Goal: Information Seeking & Learning: Learn about a topic

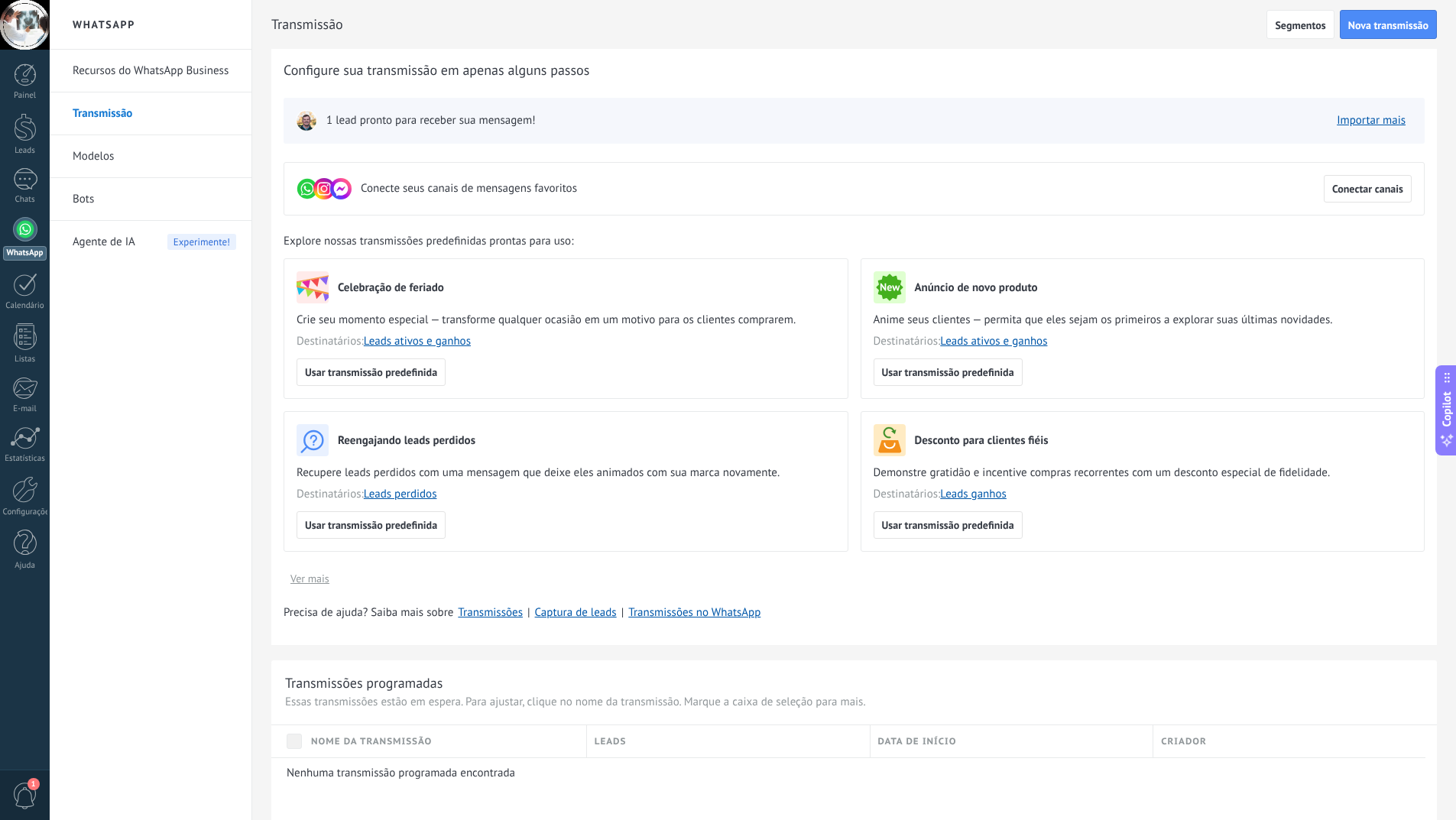
click at [28, 241] on div at bounding box center [25, 229] width 25 height 25
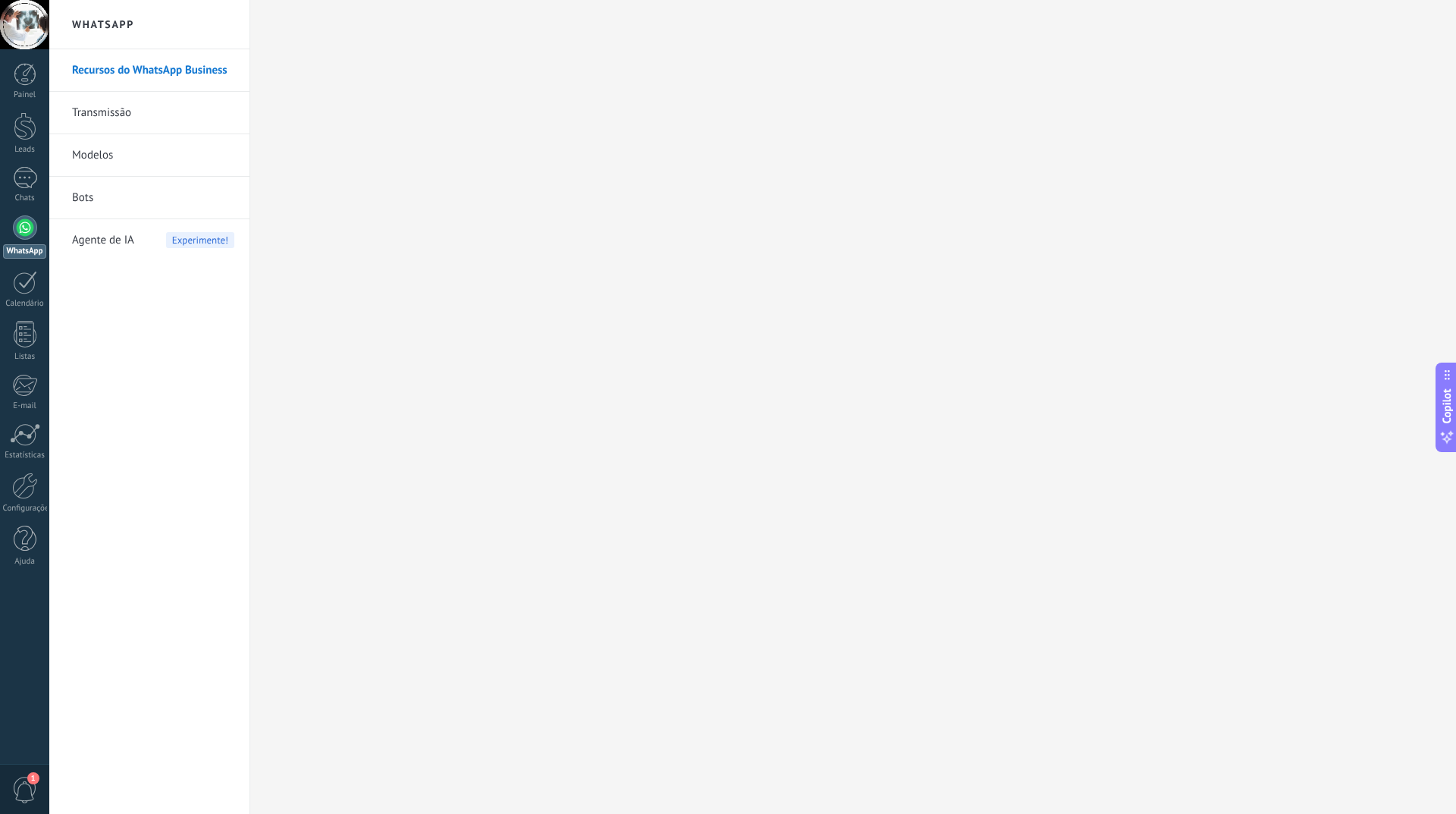
click at [22, 787] on span "1" at bounding box center [24, 790] width 25 height 26
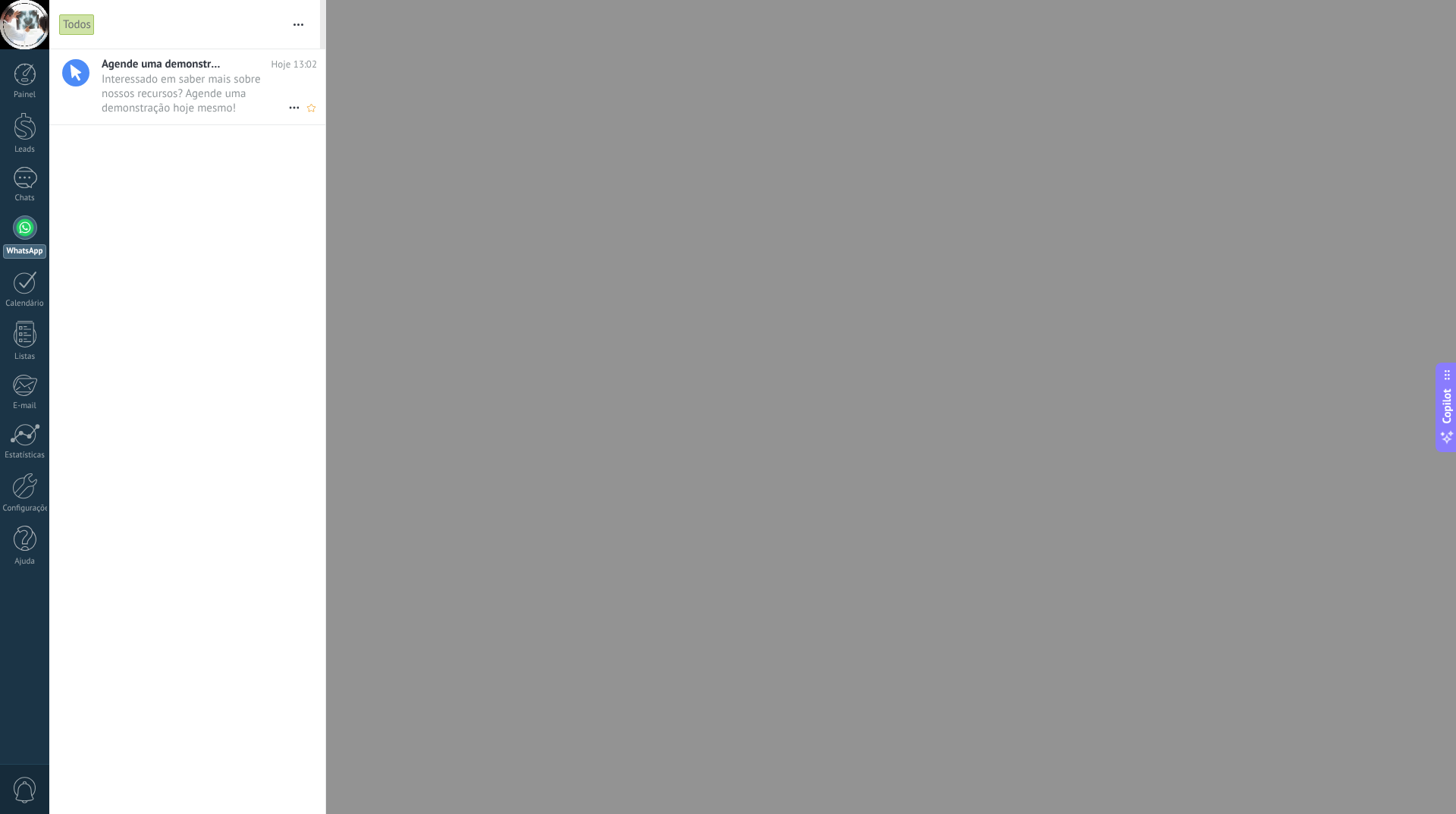
click at [160, 101] on span "Interessado em saber mais sobre nossos recursos? Agende uma demonstração hoje m…" at bounding box center [195, 93] width 186 height 43
click at [12, 228] on link "WhatsApp" at bounding box center [24, 237] width 49 height 43
click at [31, 225] on div at bounding box center [24, 227] width 24 height 24
click at [32, 180] on div at bounding box center [24, 177] width 24 height 22
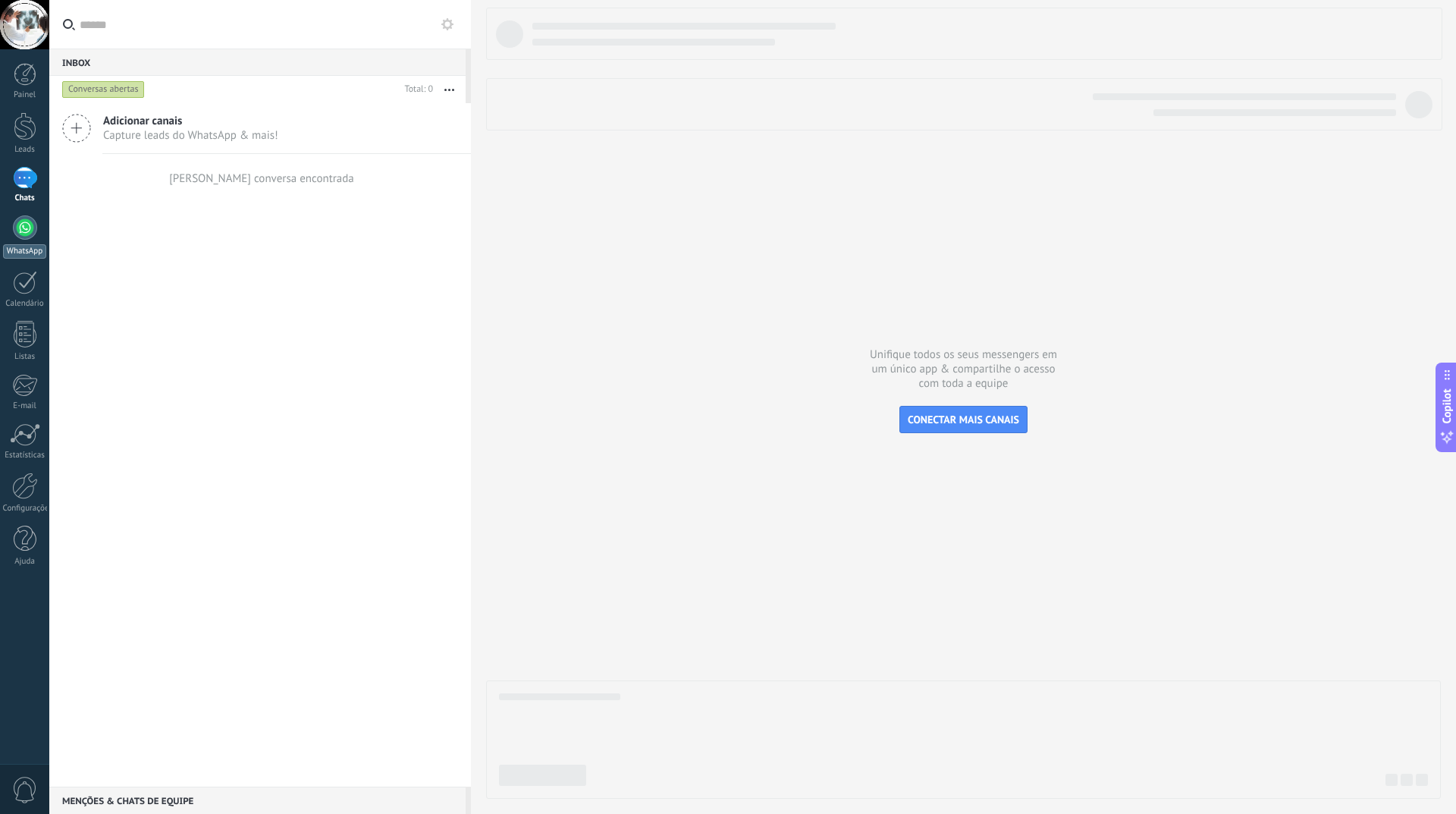
click at [25, 239] on div at bounding box center [24, 227] width 24 height 24
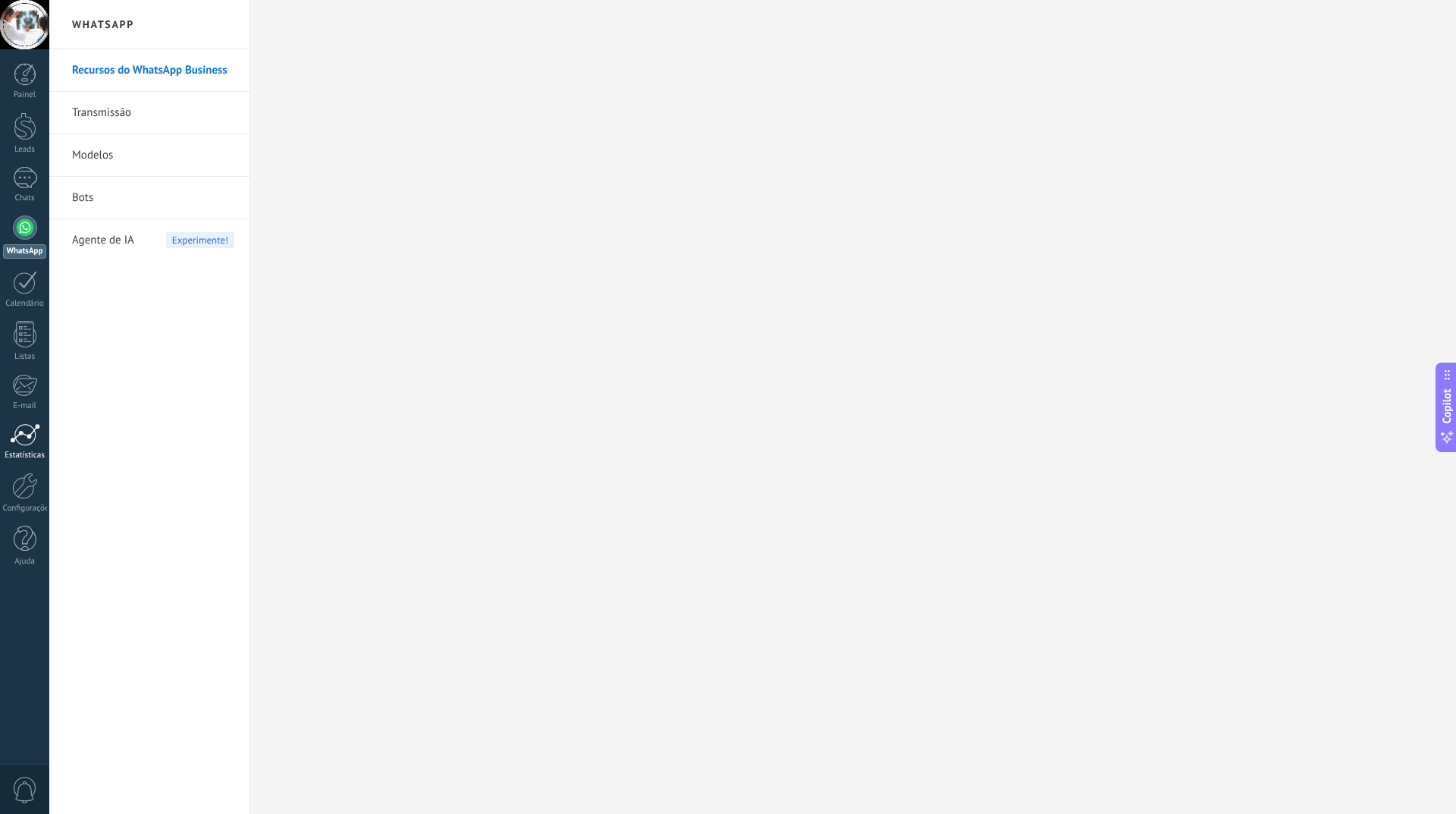
click at [31, 429] on div at bounding box center [25, 435] width 31 height 23
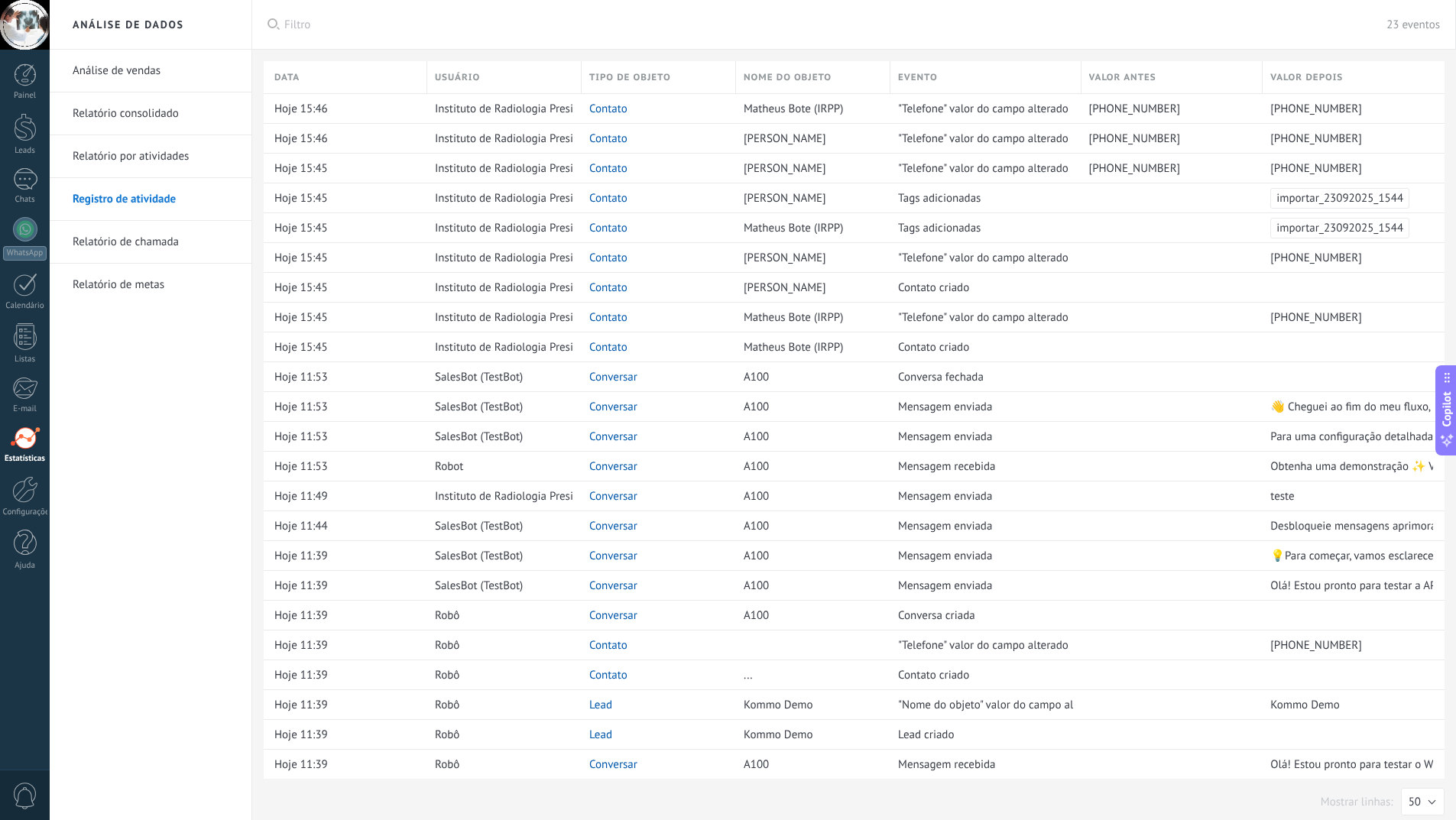
click at [139, 159] on link "Relatório por atividades" at bounding box center [154, 156] width 163 height 43
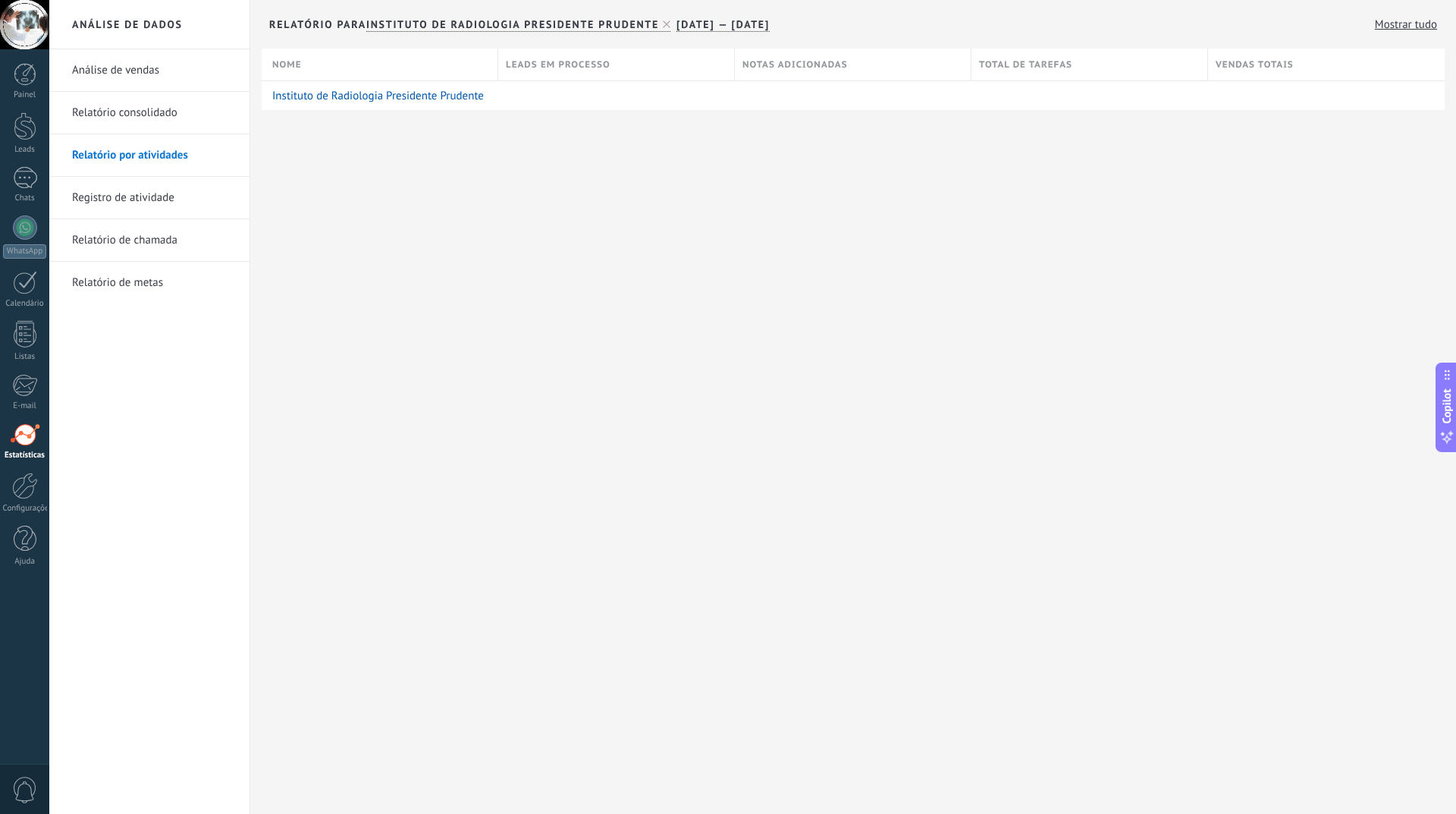
click at [133, 120] on link "Relatório consolidado" at bounding box center [153, 112] width 162 height 43
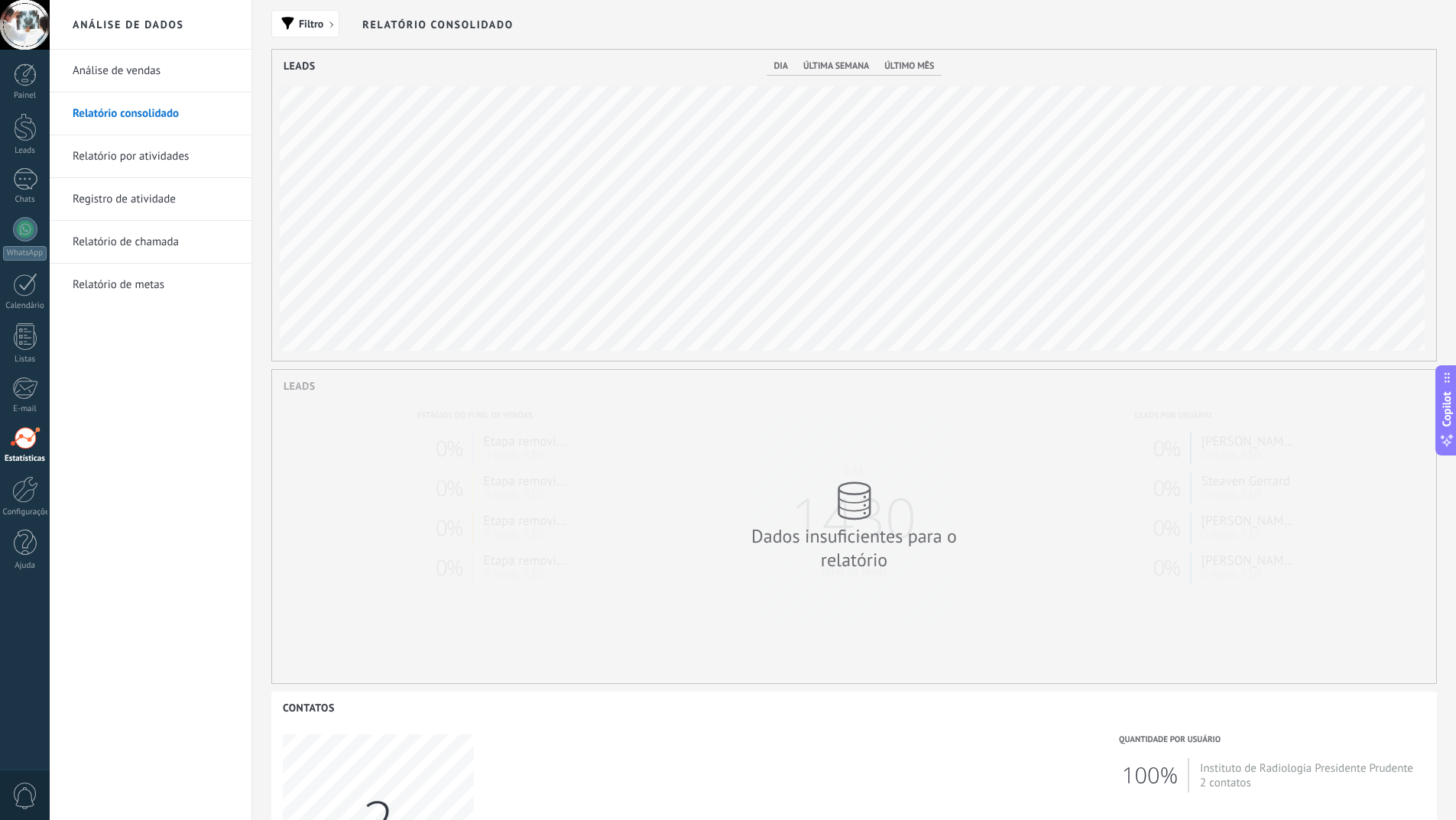
scroll to position [311, 1164]
click at [122, 64] on link "Análise de vendas" at bounding box center [154, 70] width 163 height 43
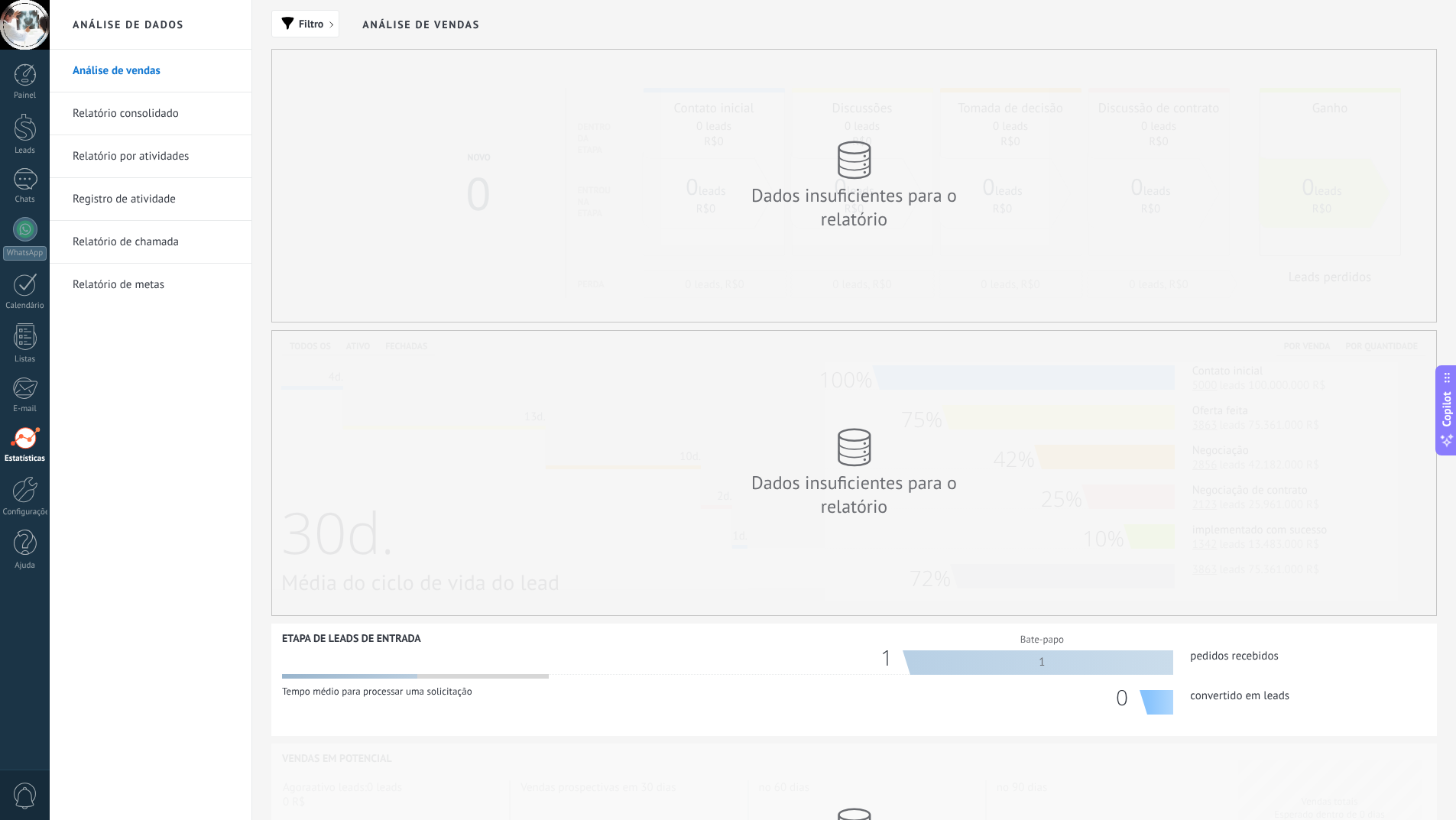
click at [127, 163] on link "Relatório por atividades" at bounding box center [154, 156] width 163 height 43
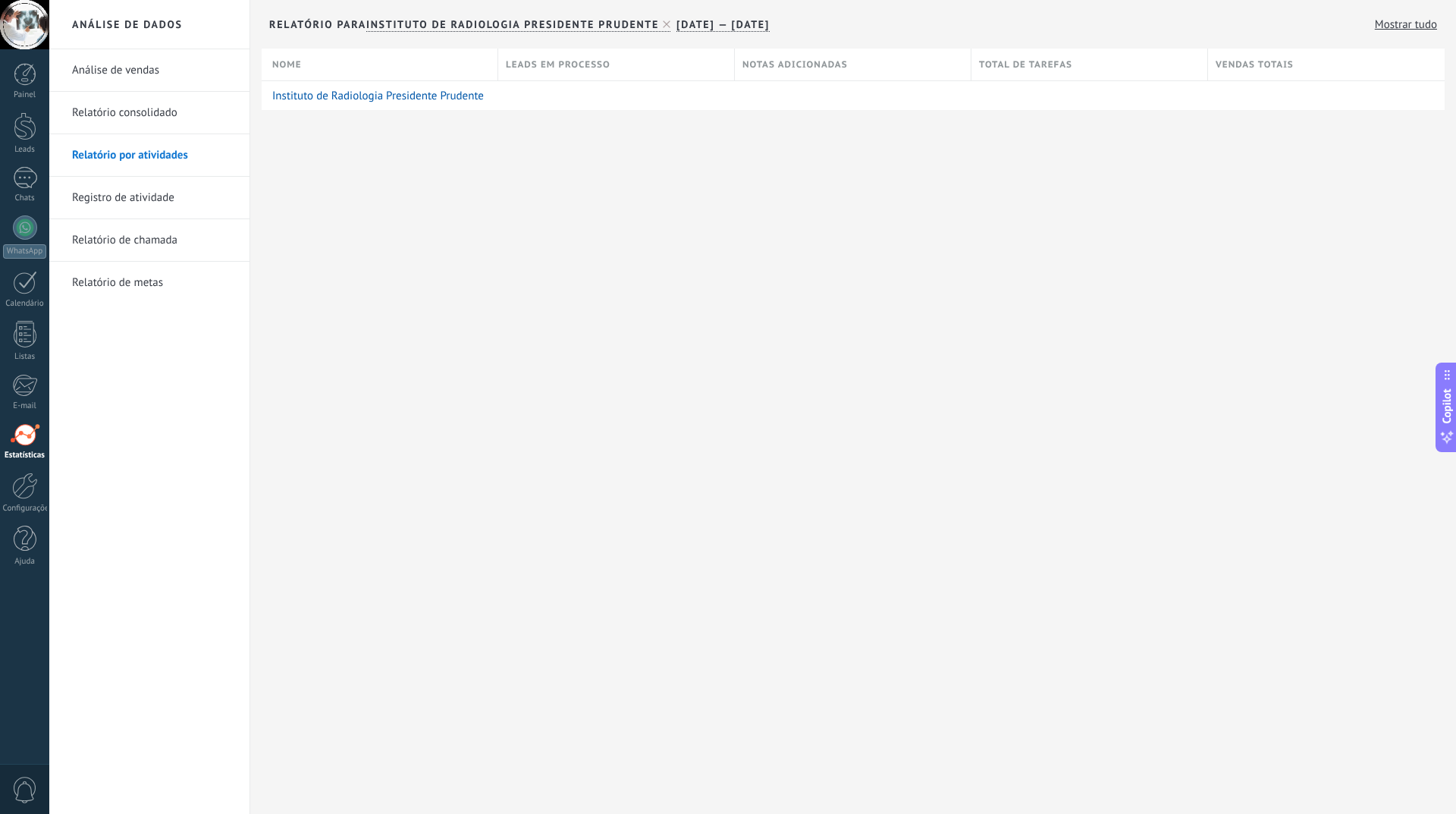
click at [146, 286] on link "Relatório de metas" at bounding box center [153, 283] width 162 height 43
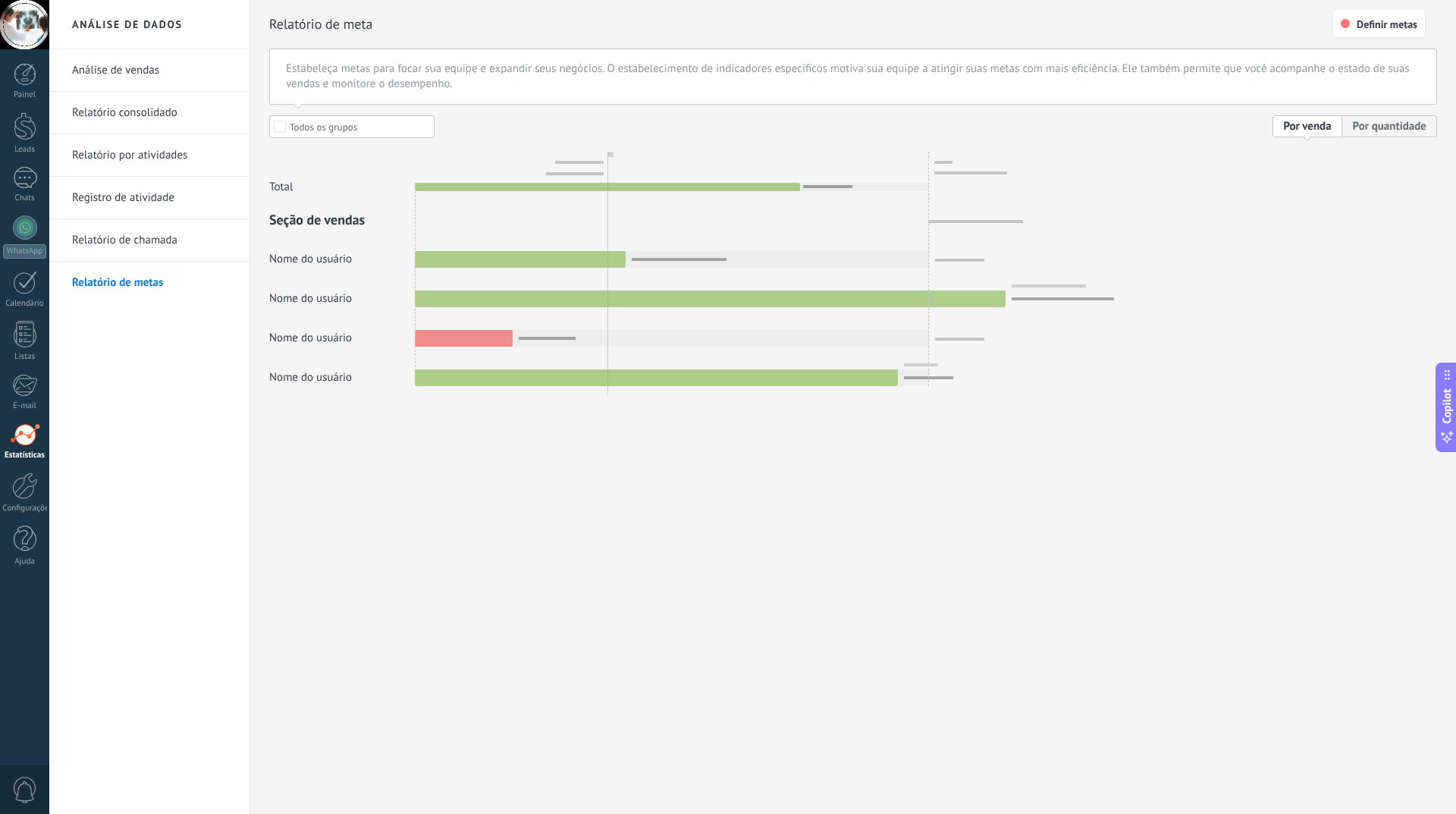
click at [140, 241] on link "Relatório de chamada" at bounding box center [153, 240] width 162 height 43
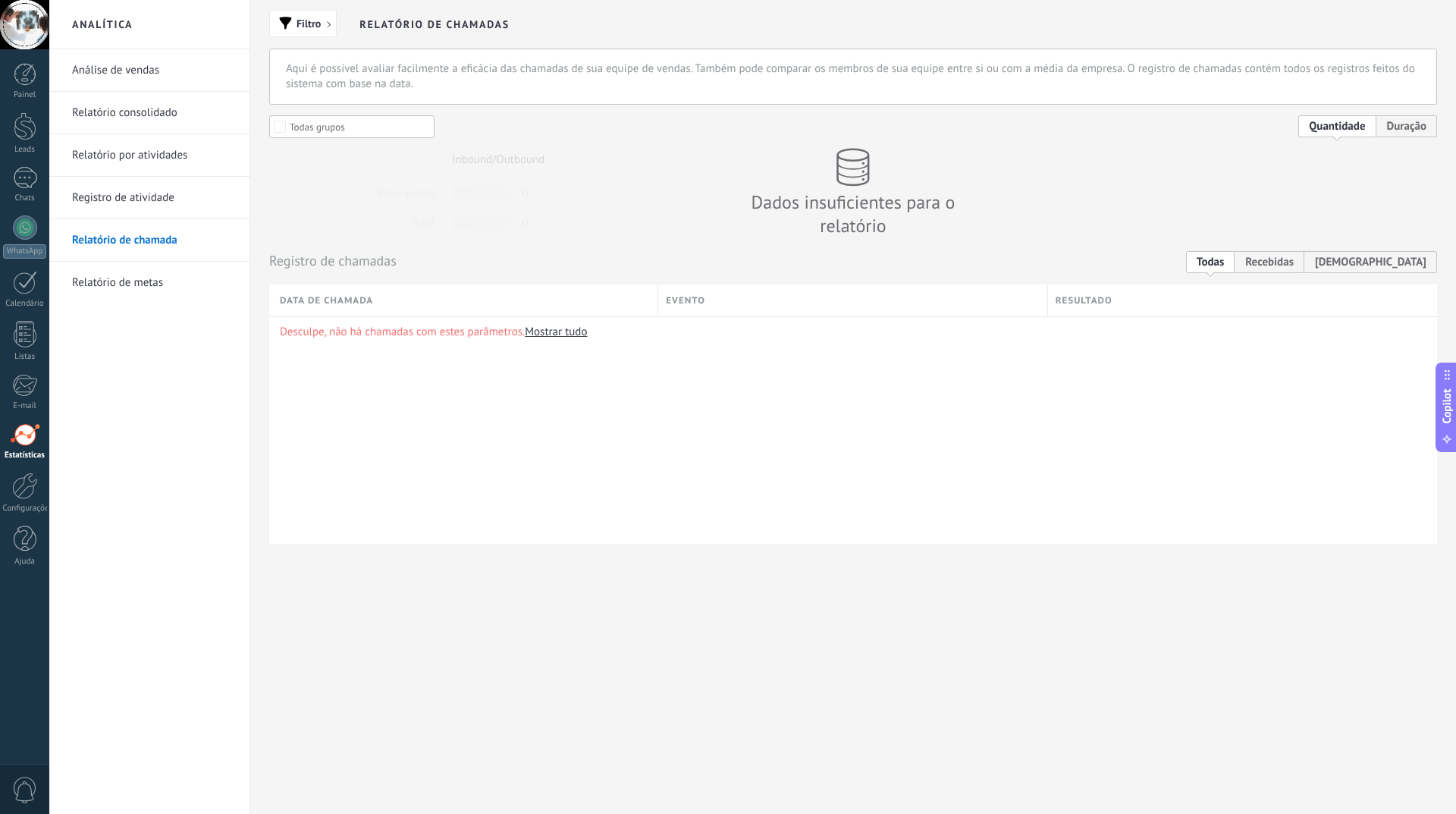
click at [135, 201] on link "Registro de atividade" at bounding box center [153, 197] width 162 height 43
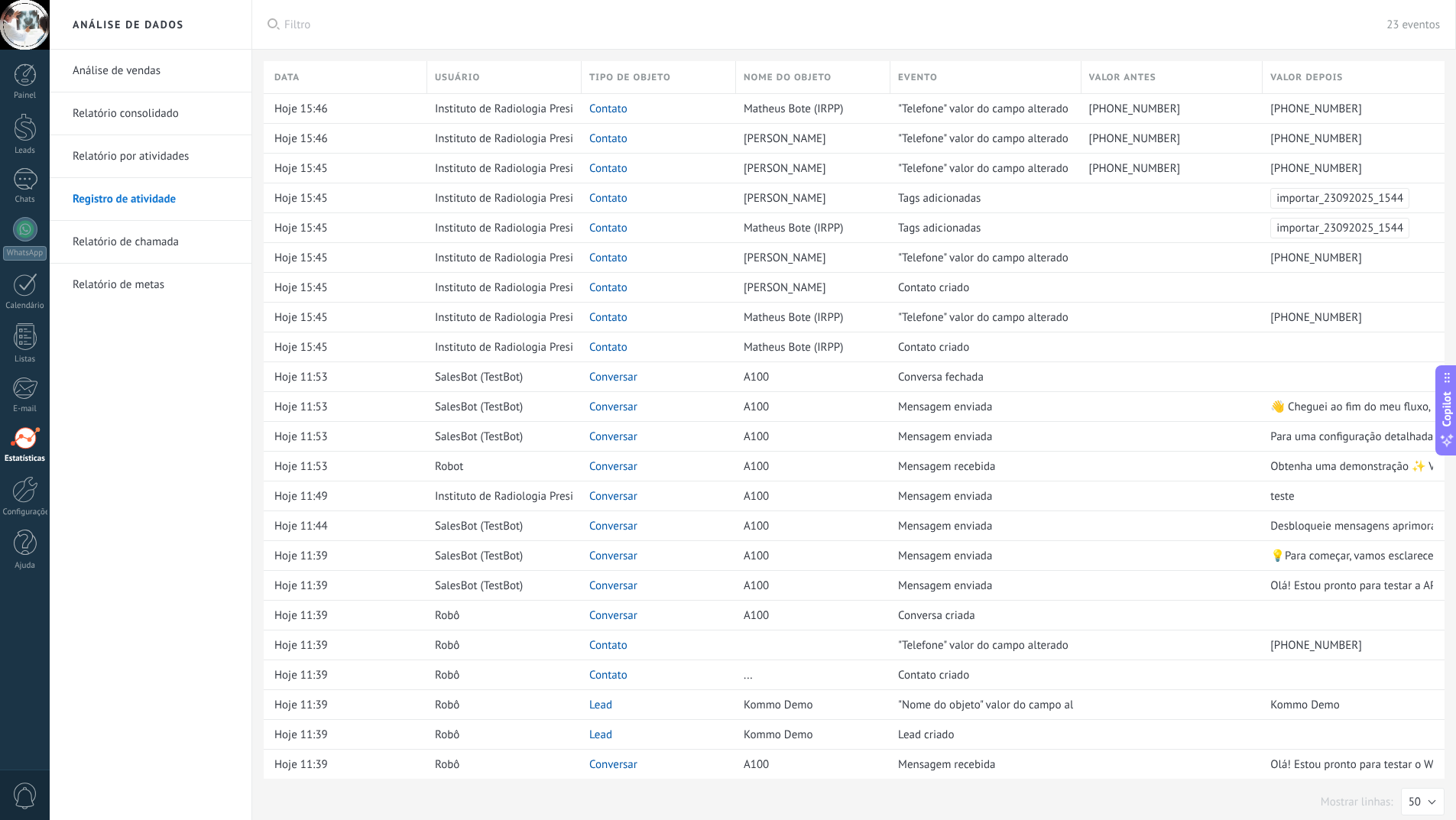
click at [24, 795] on span "0" at bounding box center [25, 795] width 26 height 26
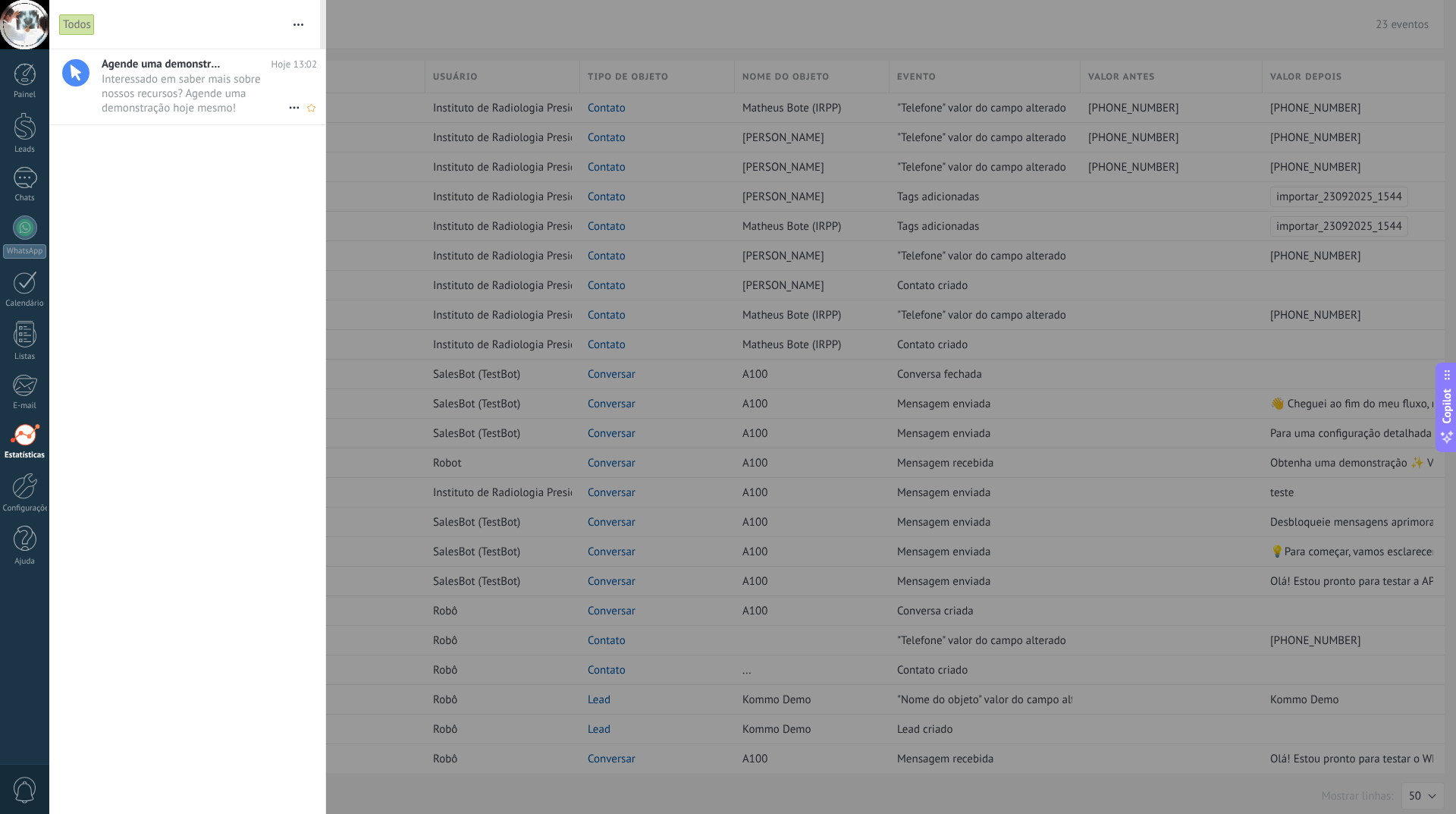
click at [162, 97] on span "Interessado em saber mais sobre nossos recursos? Agende uma demonstração hoje m…" at bounding box center [195, 93] width 186 height 43
